Goal: Information Seeking & Learning: Understand process/instructions

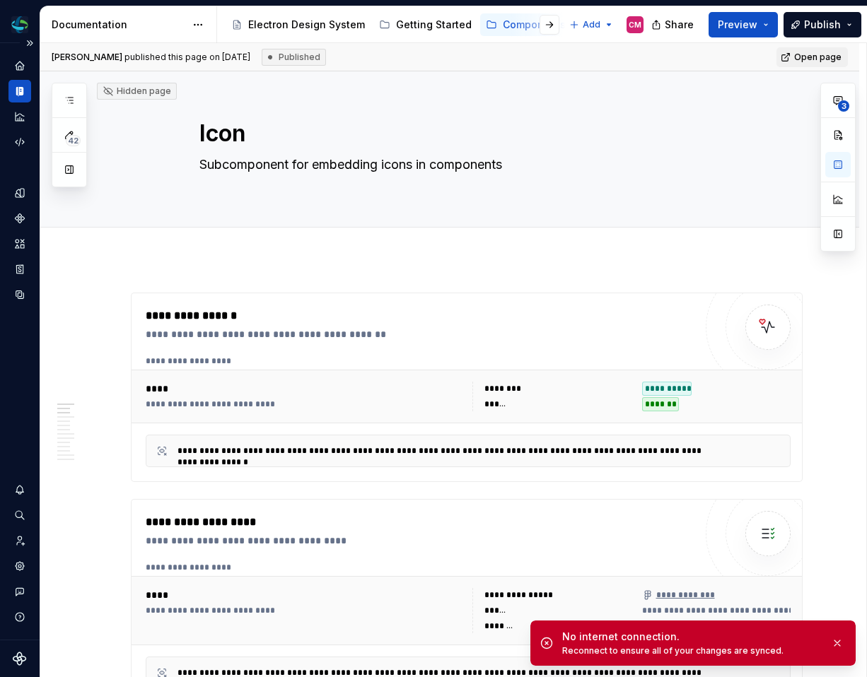
scroll to position [504, 0]
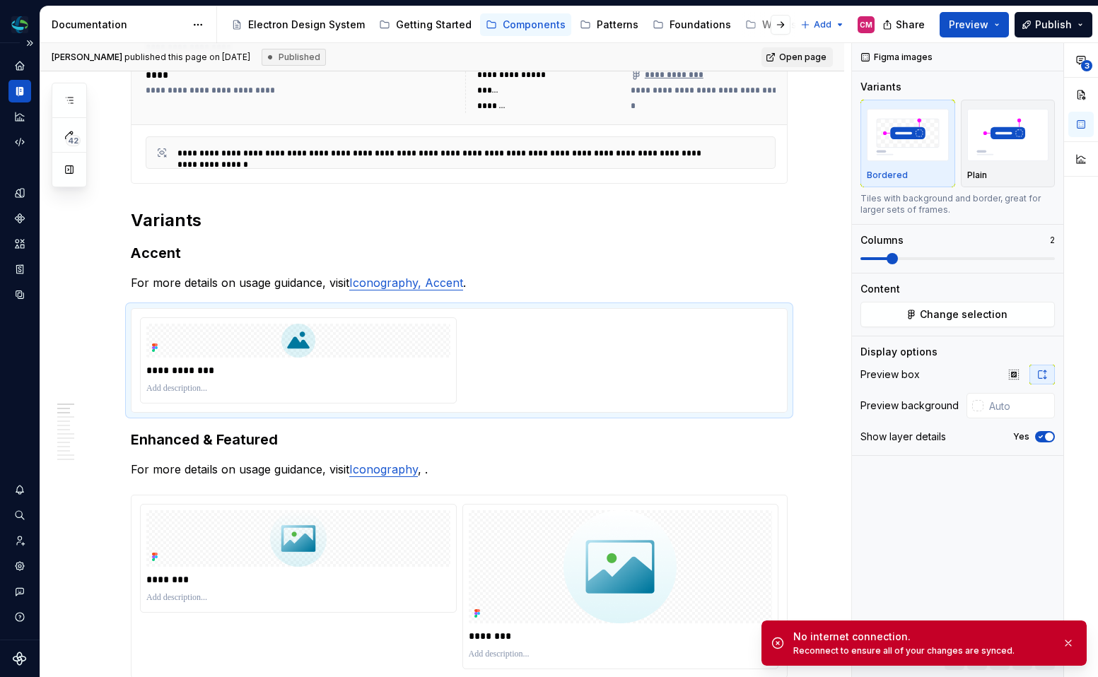
type textarea "*"
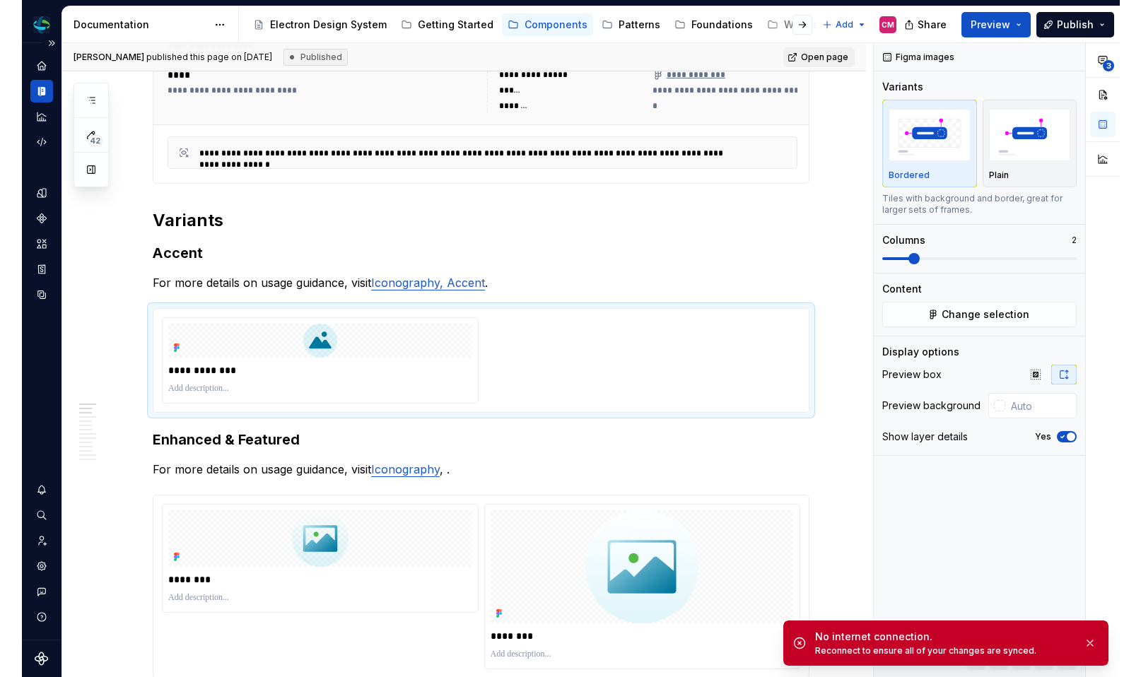
scroll to position [487, 0]
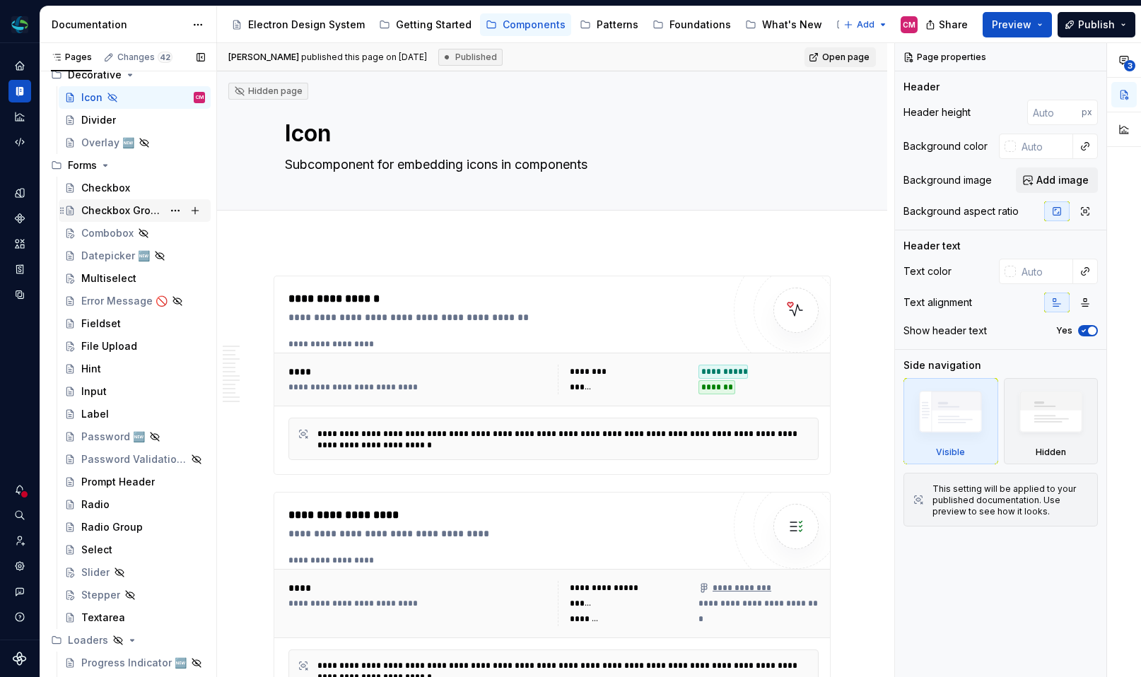
scroll to position [1034, 0]
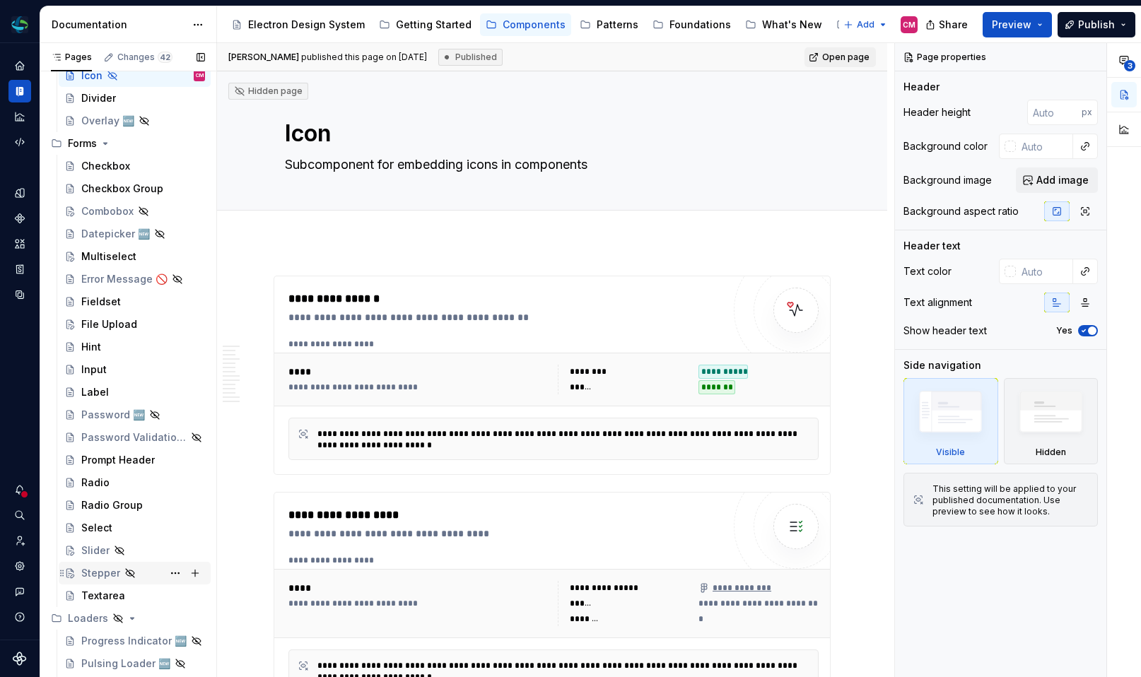
click at [112, 571] on div "Stepper" at bounding box center [100, 573] width 39 height 14
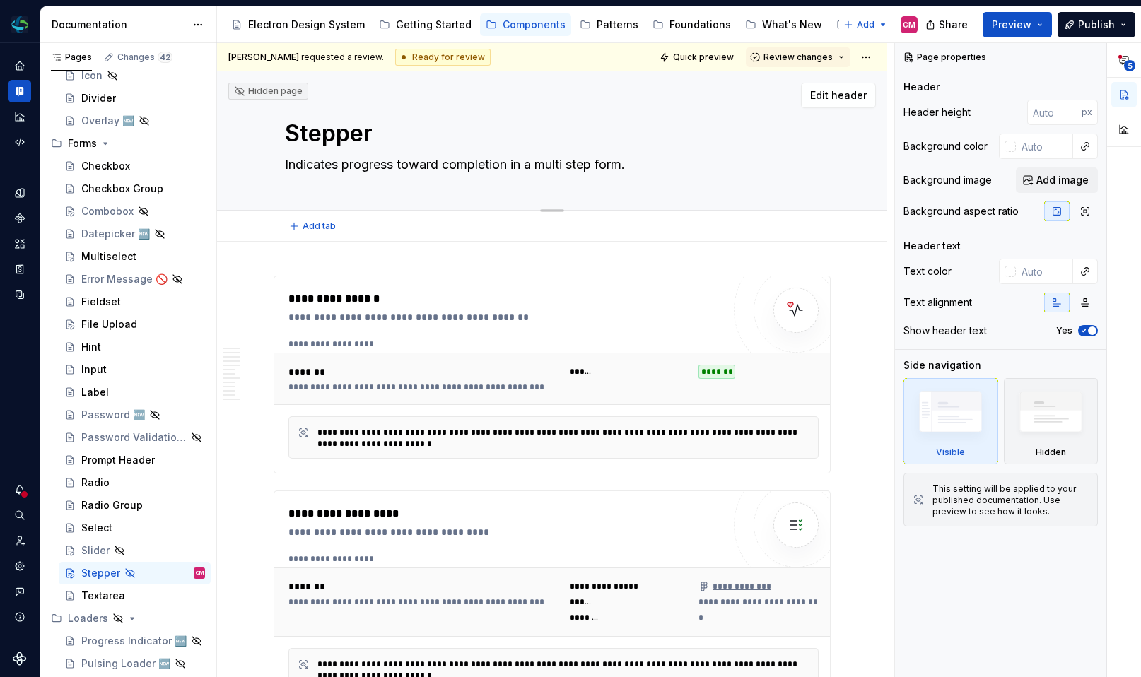
click at [640, 165] on textarea "Indicates progress toward completion in a multi step form." at bounding box center [549, 164] width 535 height 23
click at [645, 166] on textarea "Indicates progress toward completion in a multi step form." at bounding box center [549, 164] width 535 height 23
type textarea "*"
type textarea "Indicates progress toward completion in a multi step form"
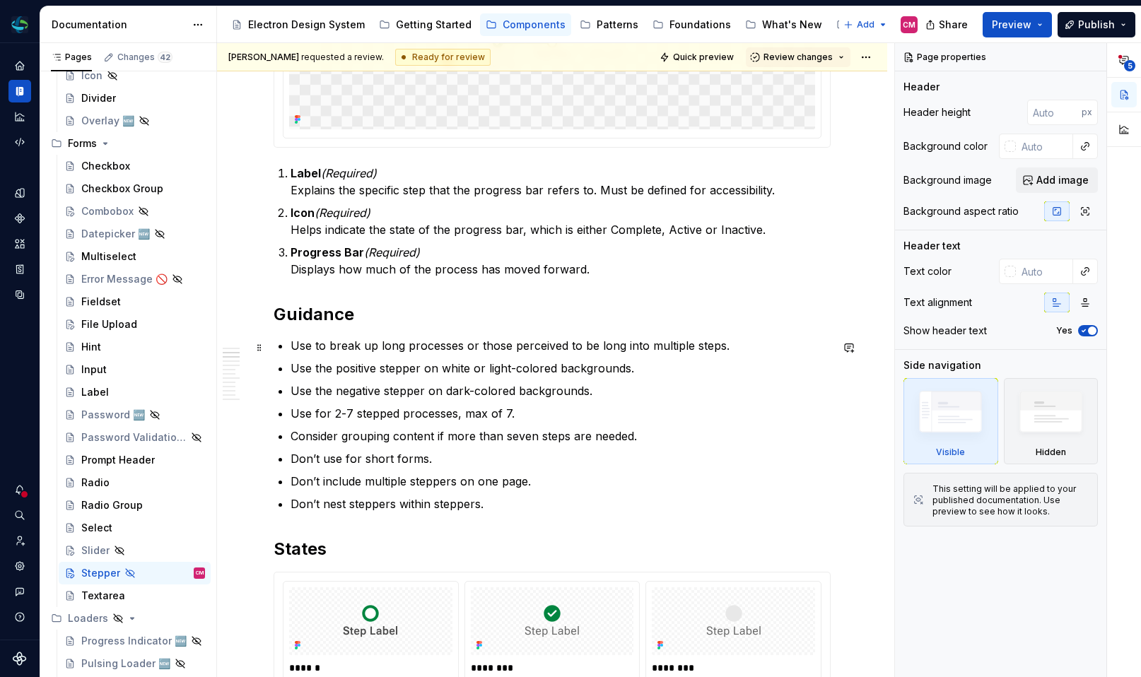
scroll to position [826, 0]
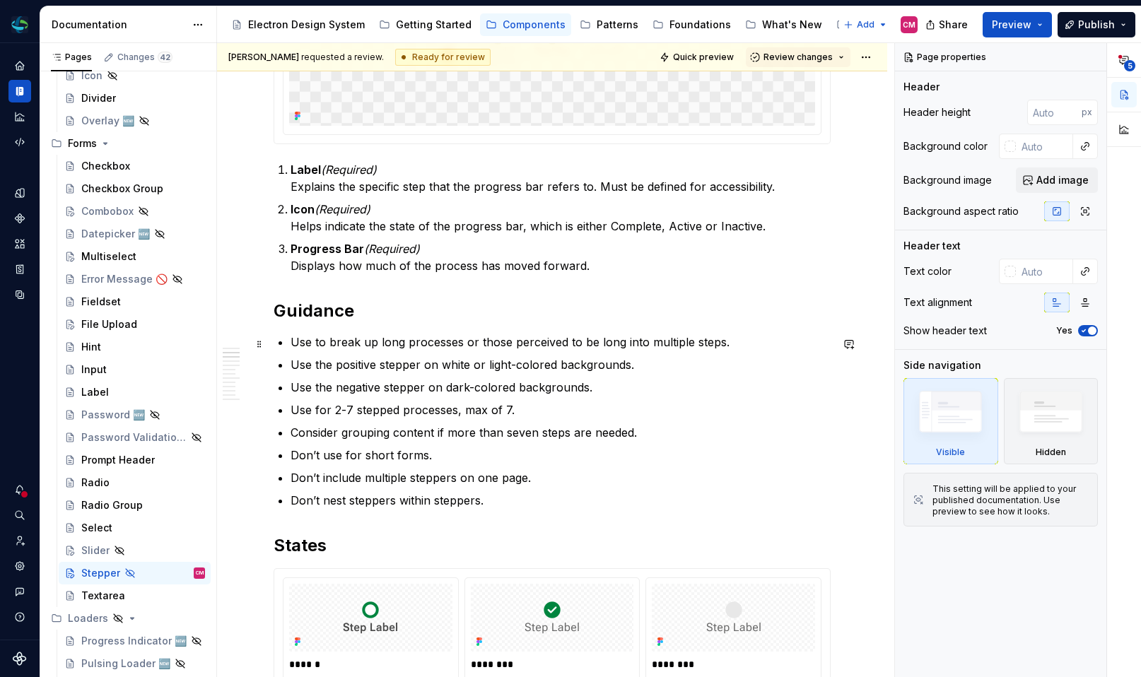
type textarea "*"
type textarea "Indicates progress toward completion in a multi step form"
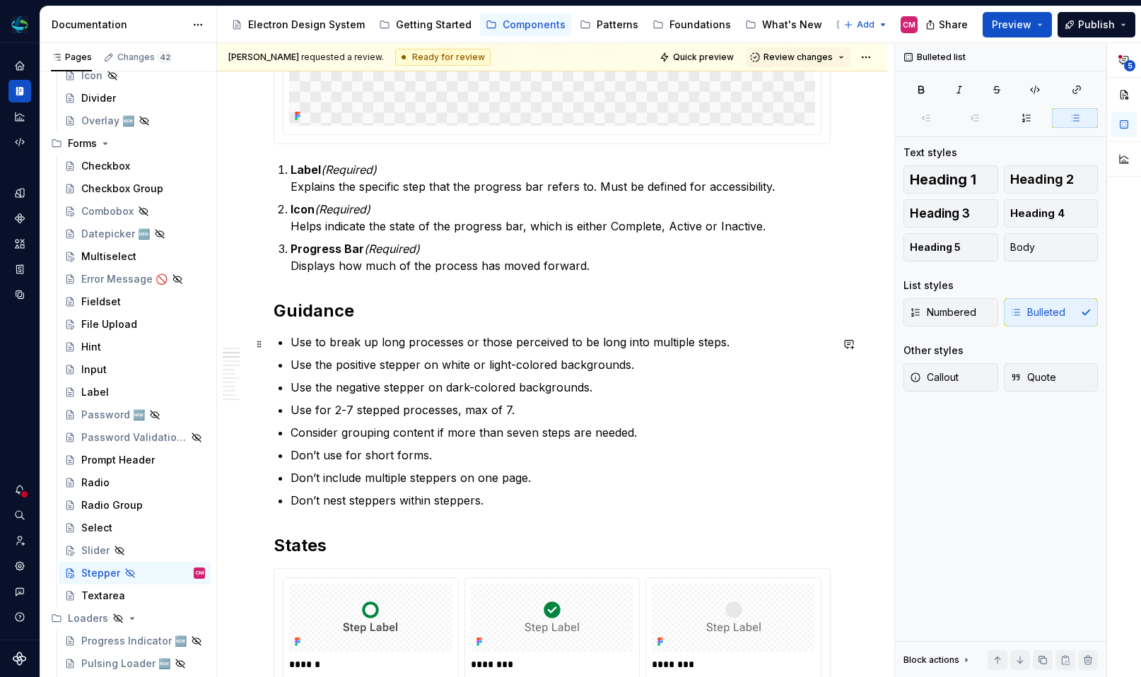
click at [621, 348] on p "Use to break up long processes or those perceived to be long into multiple step…" at bounding box center [561, 342] width 540 height 17
click at [326, 367] on p "Use the positive stepper on white or light-colored backgrounds." at bounding box center [561, 364] width 540 height 17
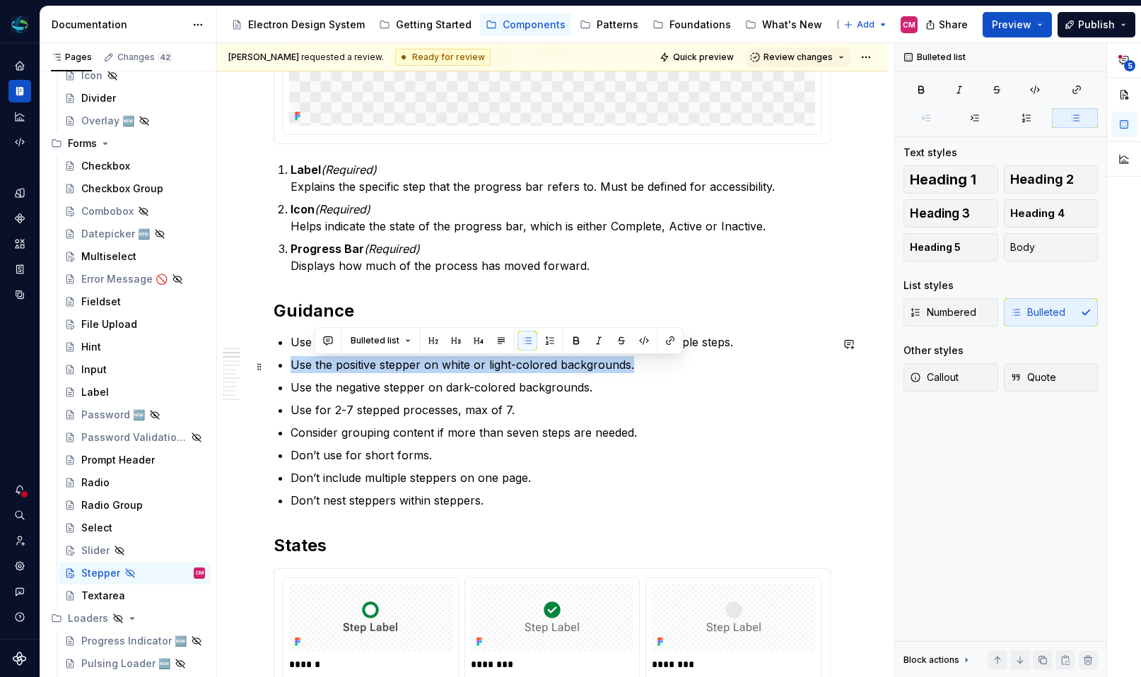
click at [326, 367] on p "Use the positive stepper on white or light-colored backgrounds." at bounding box center [561, 364] width 540 height 17
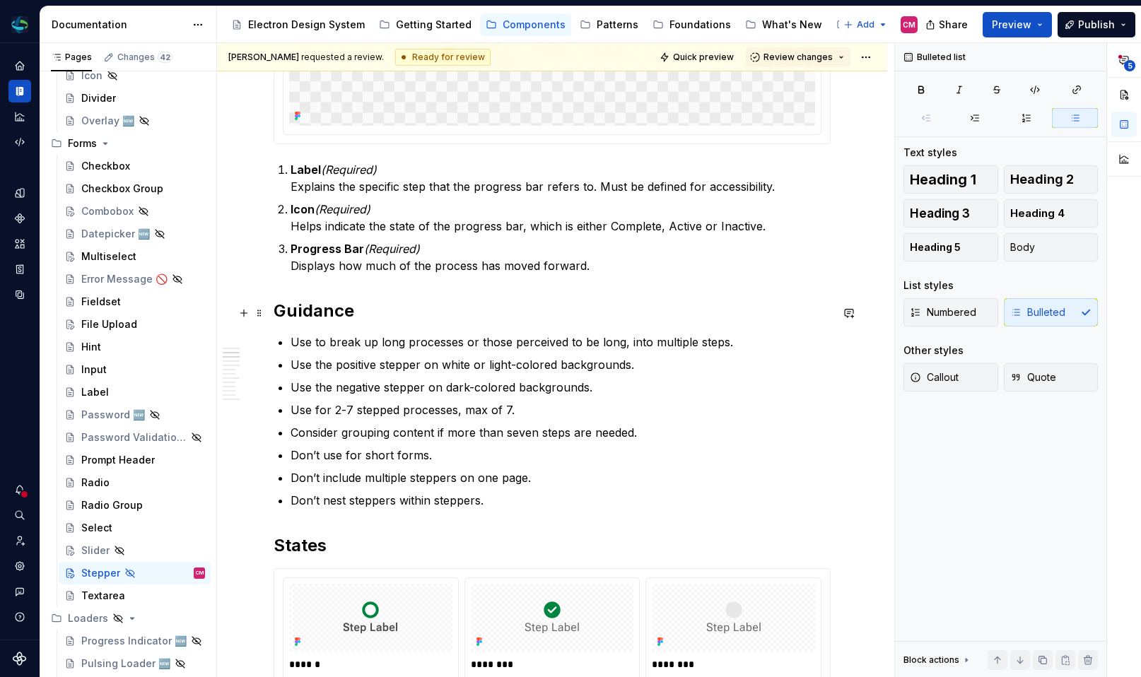
type textarea "*"
